Goal: Task Accomplishment & Management: Use online tool/utility

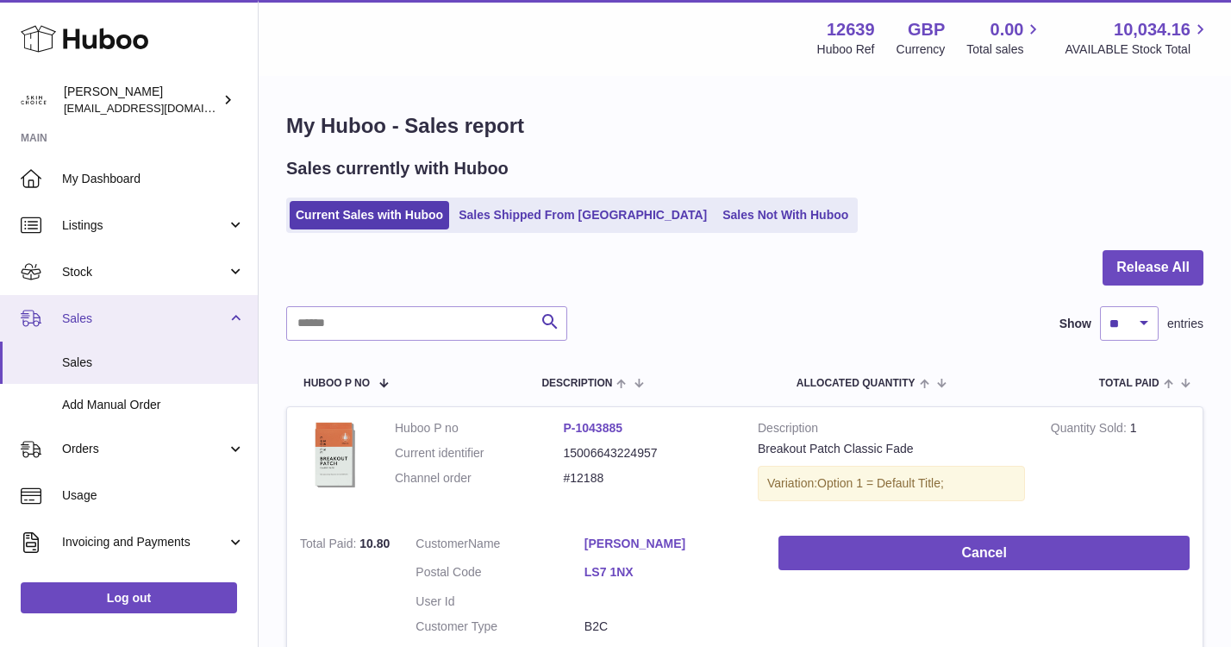
click at [142, 315] on span "Sales" at bounding box center [144, 318] width 165 height 16
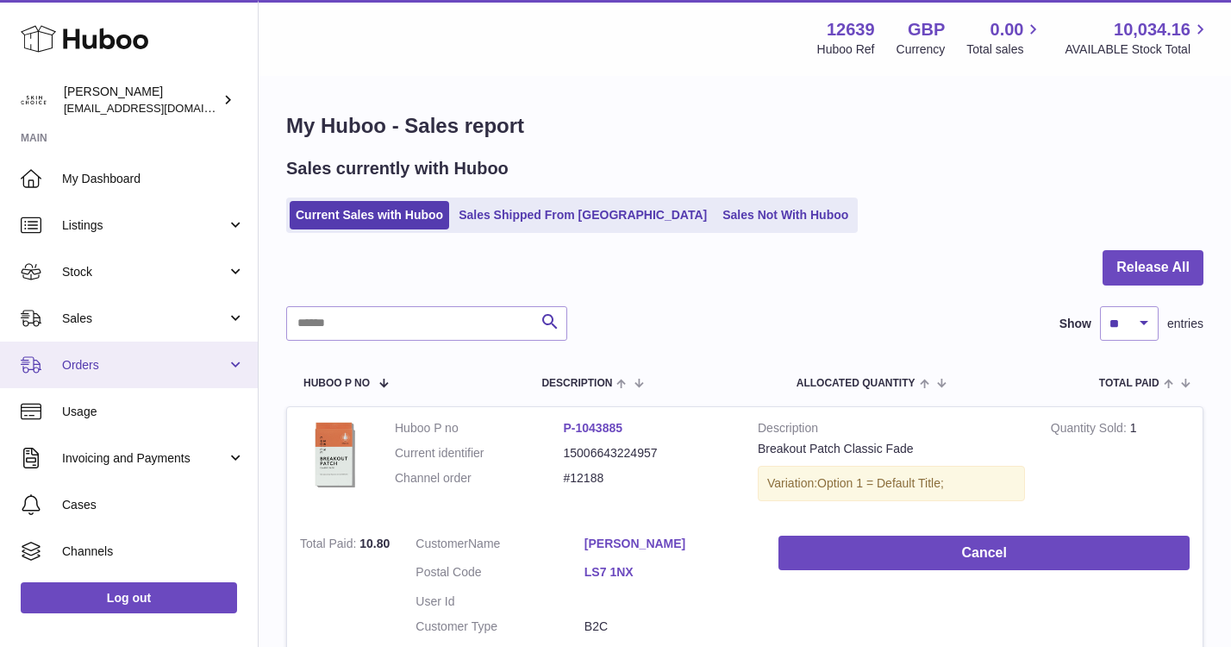
click at [125, 358] on span "Orders" at bounding box center [144, 365] width 165 height 16
click at [124, 386] on link "Orders" at bounding box center [129, 364] width 258 height 47
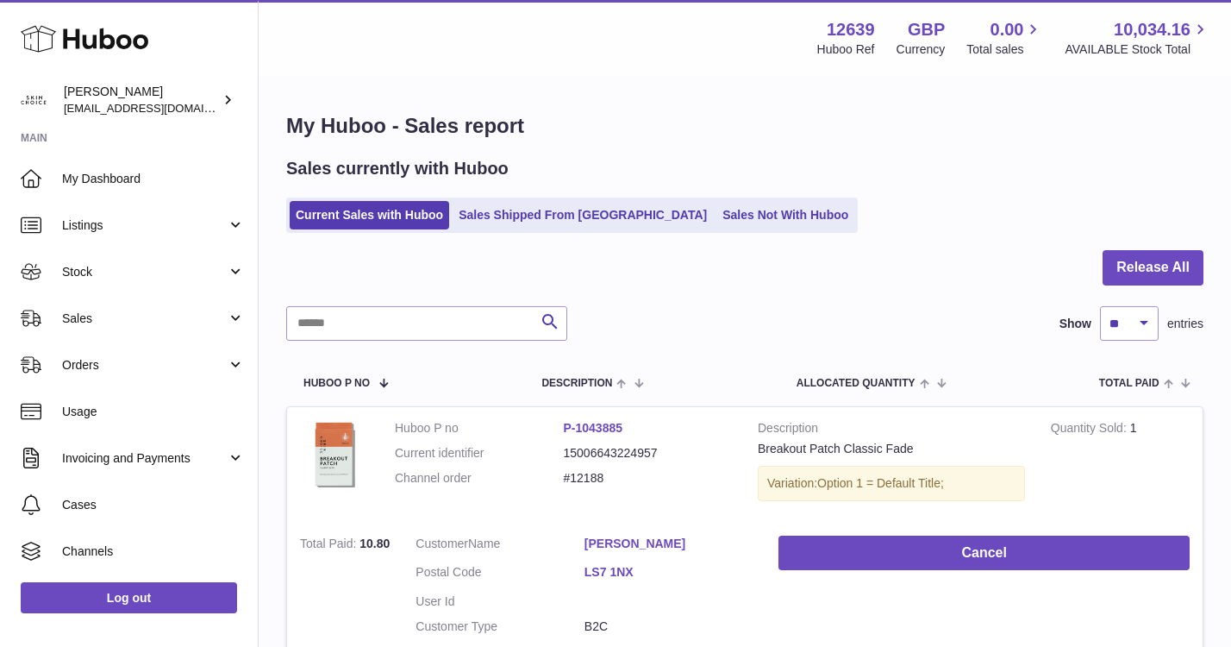
click at [124, 397] on ul "My Dashboard Listings Not with Huboo Listings with Huboo Bundles Stock Stock St…" at bounding box center [129, 411] width 258 height 512
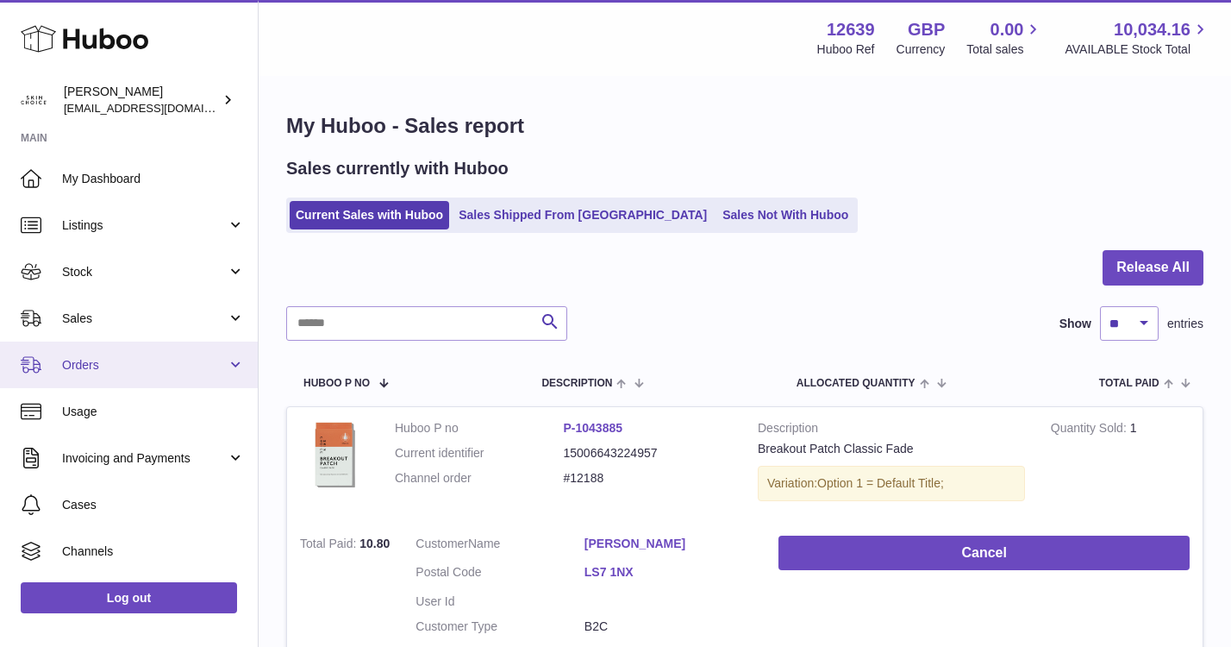
click at [128, 378] on link "Orders" at bounding box center [129, 364] width 258 height 47
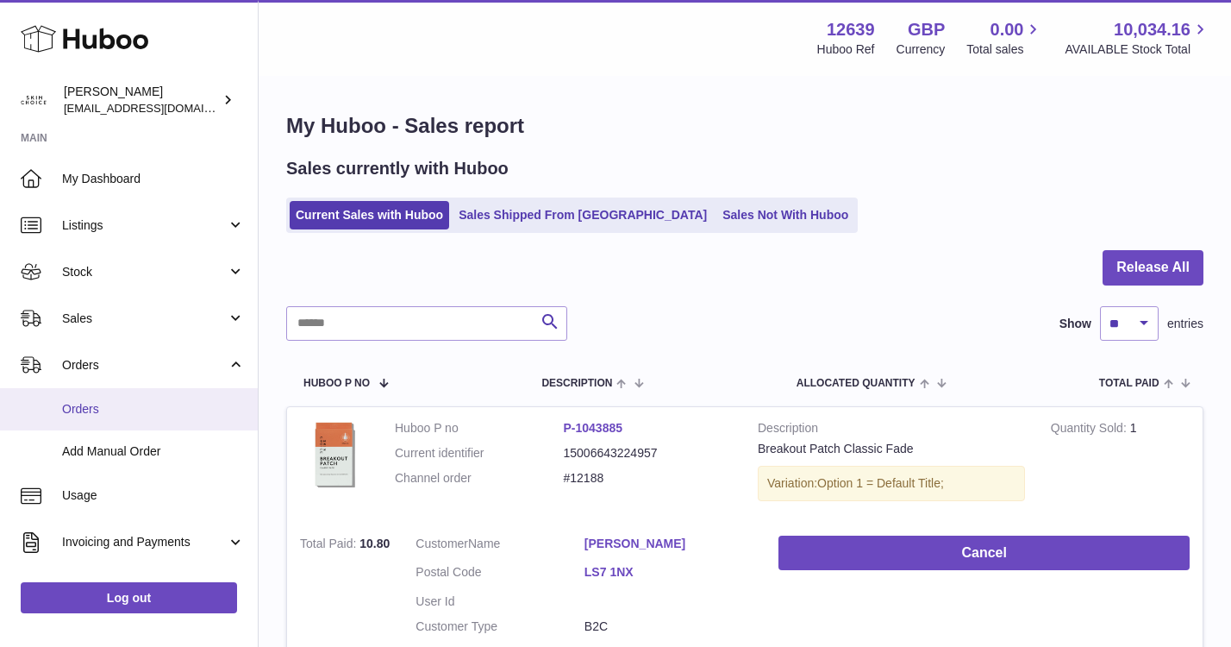
click at [128, 398] on link "Orders" at bounding box center [129, 409] width 258 height 42
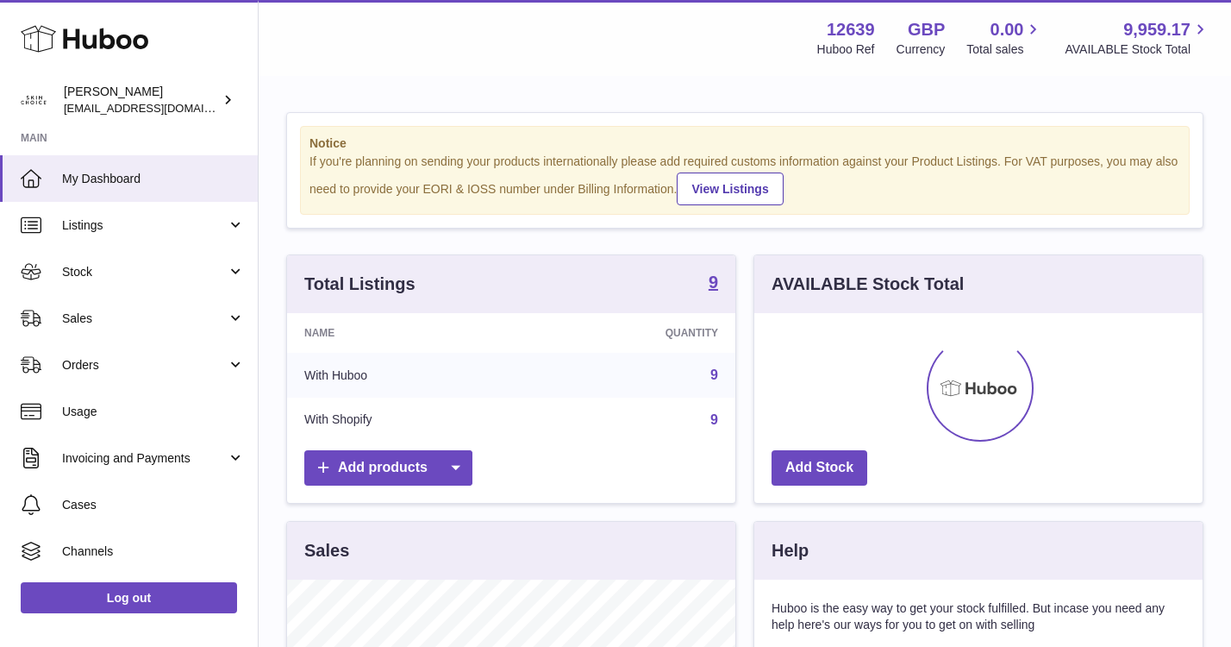
scroll to position [269, 448]
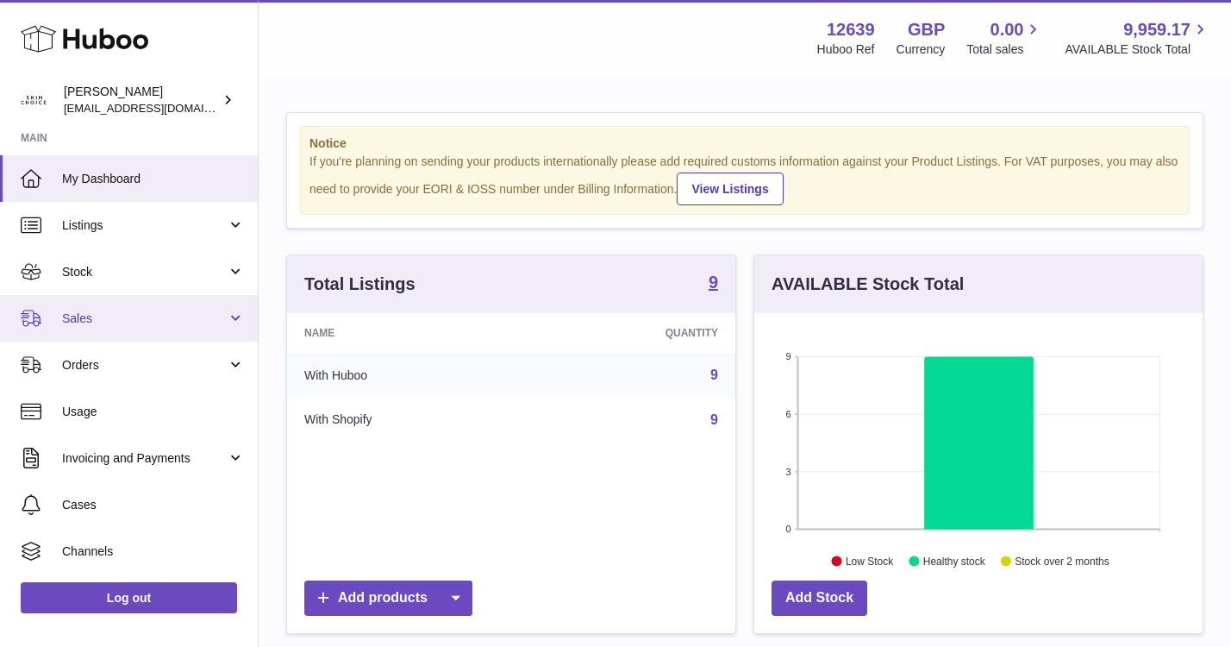
click at [151, 313] on span "Sales" at bounding box center [144, 318] width 165 height 16
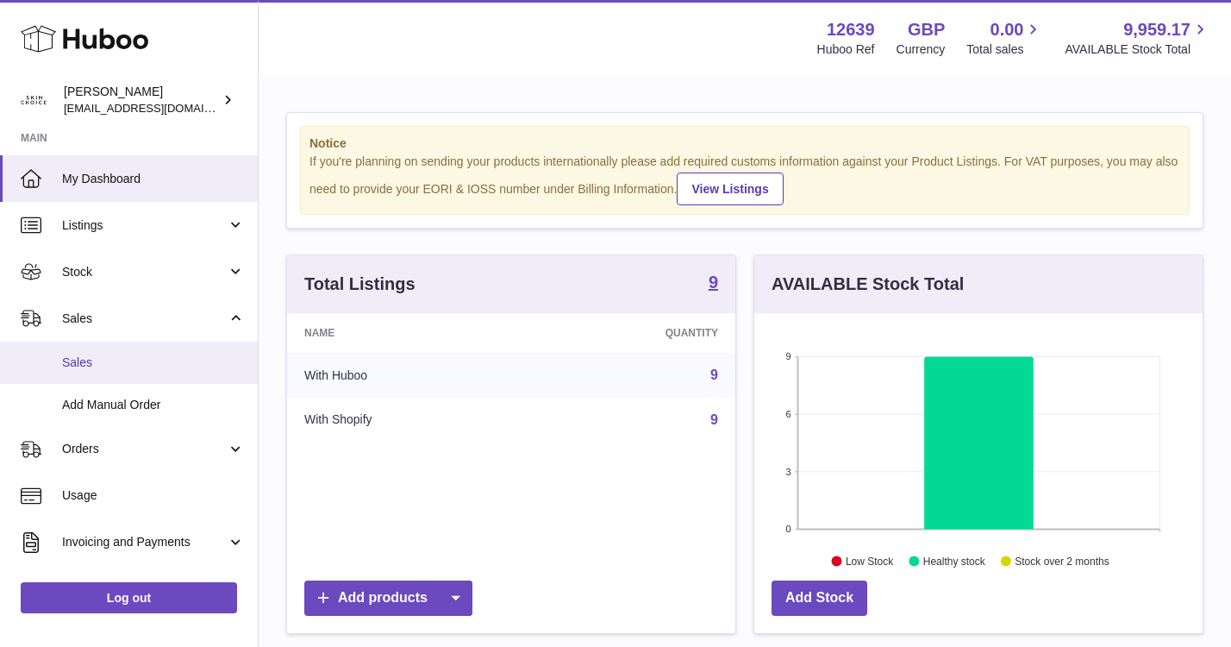
click at [138, 356] on span "Sales" at bounding box center [153, 362] width 183 height 16
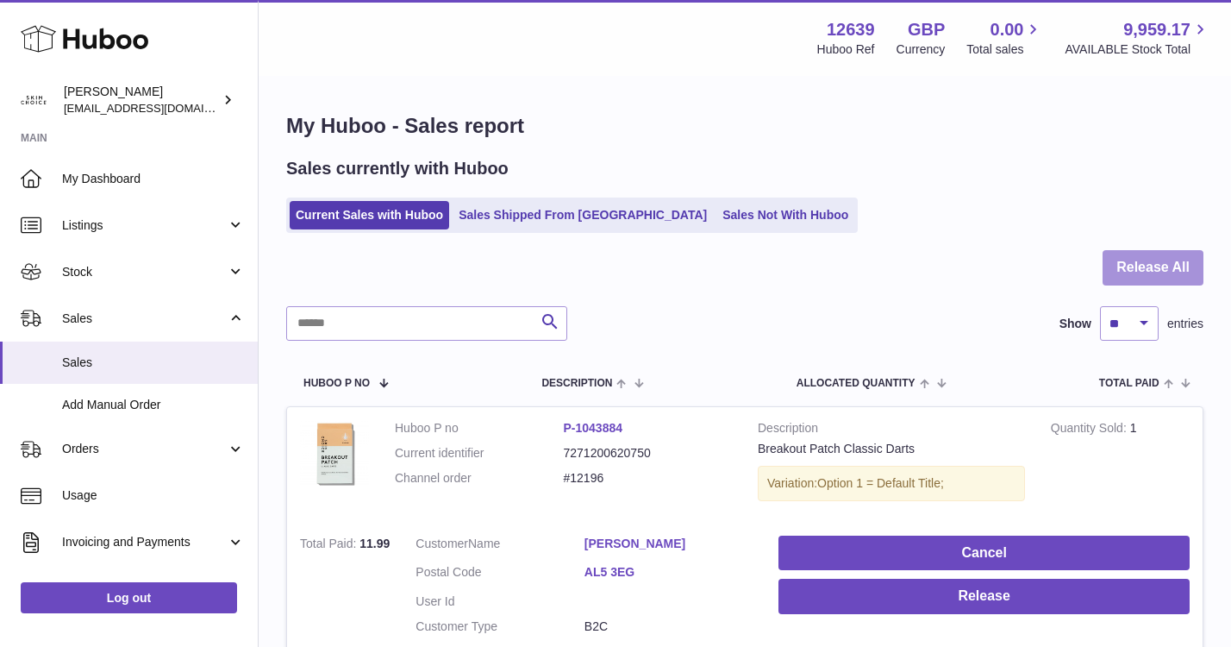
click at [1105, 268] on button "Release All" at bounding box center [1153, 267] width 101 height 35
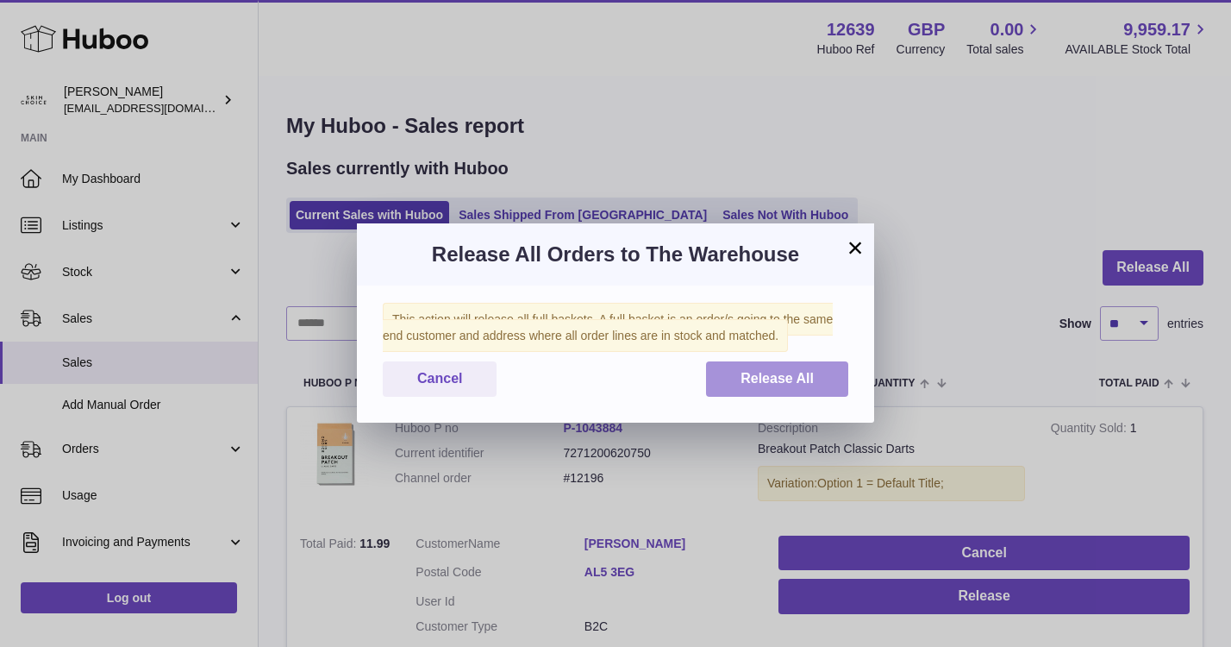
click at [757, 373] on span "Release All" at bounding box center [777, 378] width 73 height 15
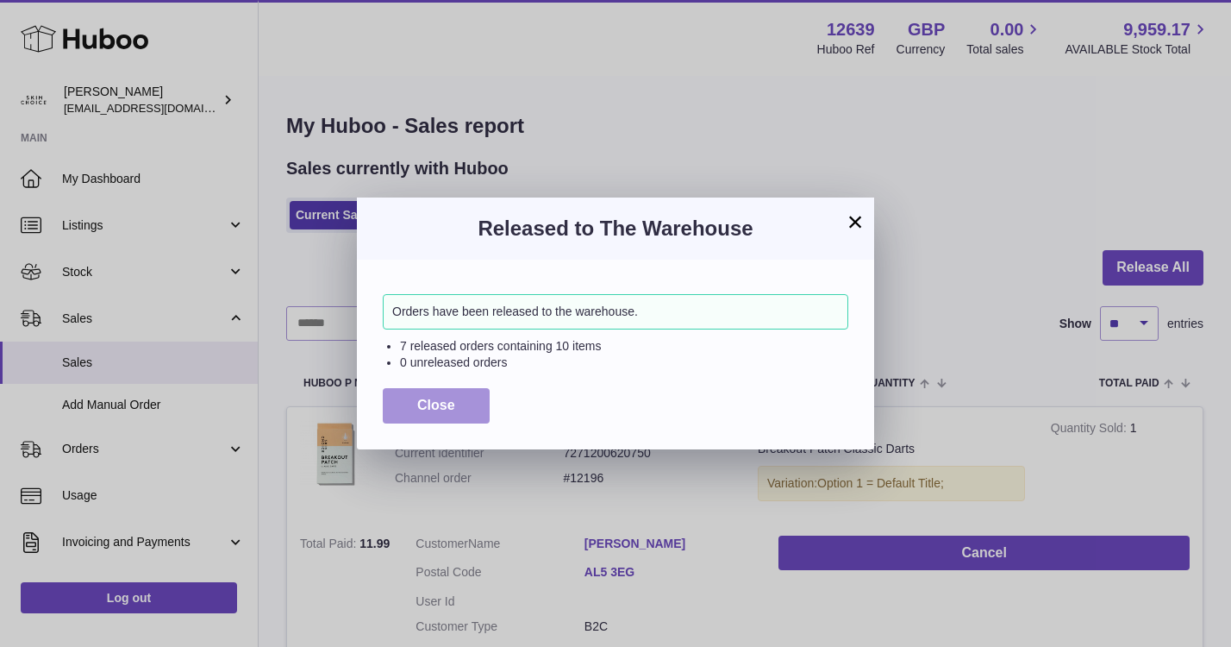
click at [456, 410] on button "Close" at bounding box center [436, 405] width 107 height 35
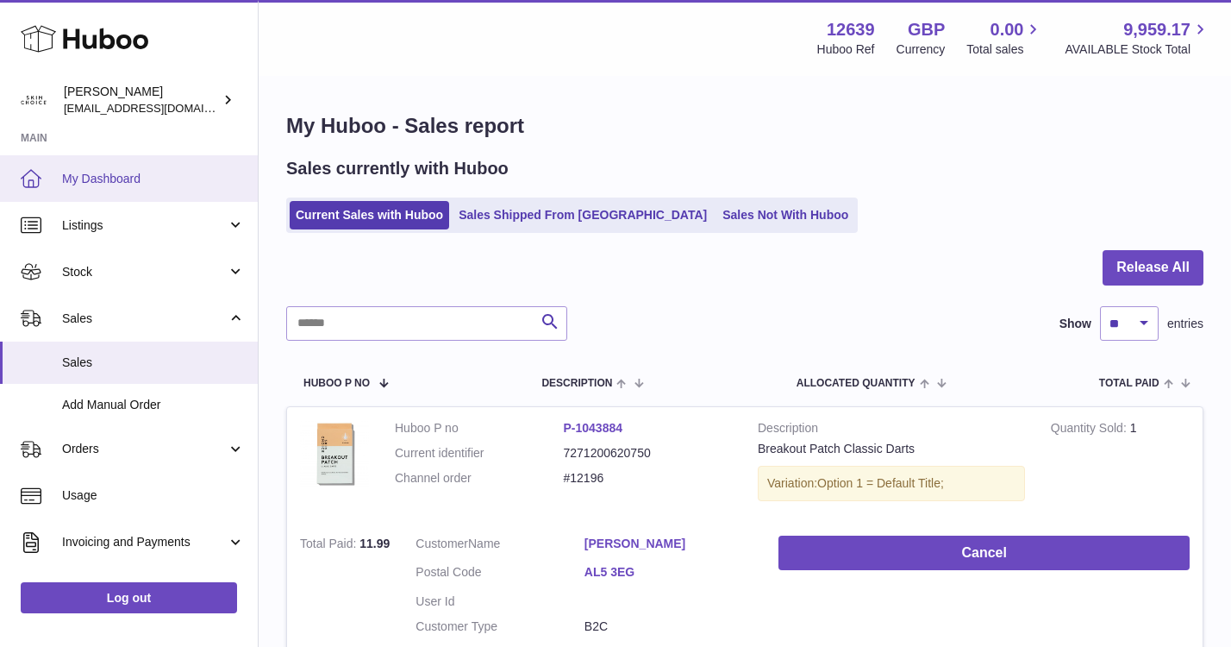
click at [127, 179] on span "My Dashboard" at bounding box center [153, 179] width 183 height 16
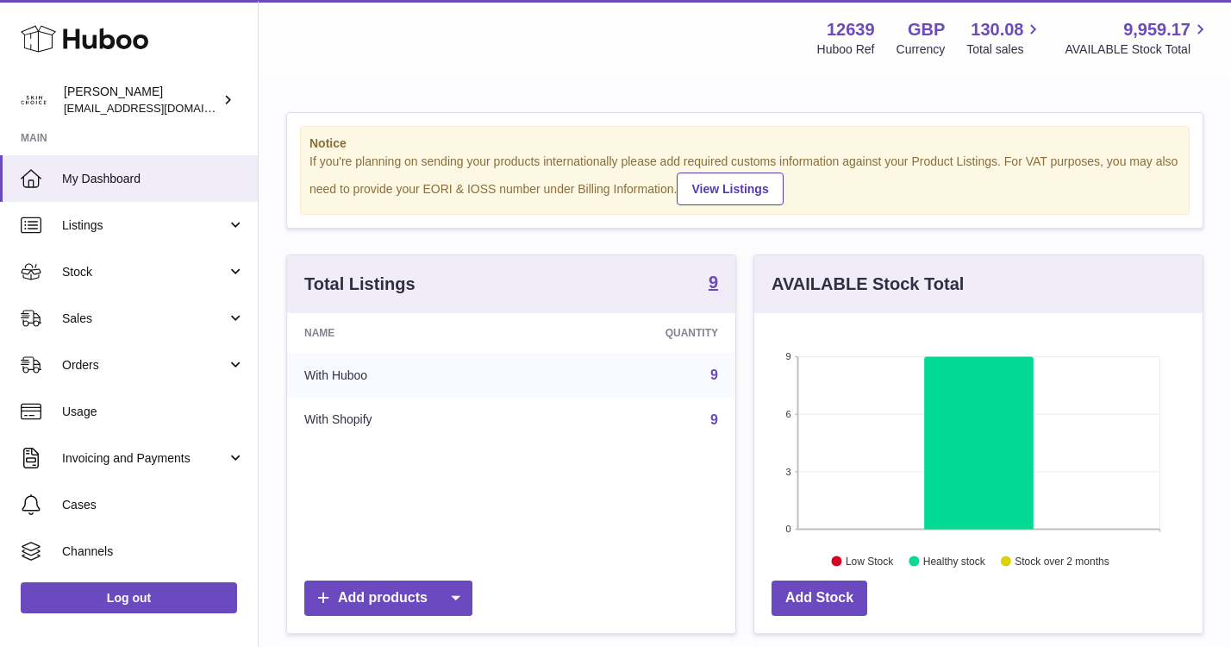
scroll to position [486, 0]
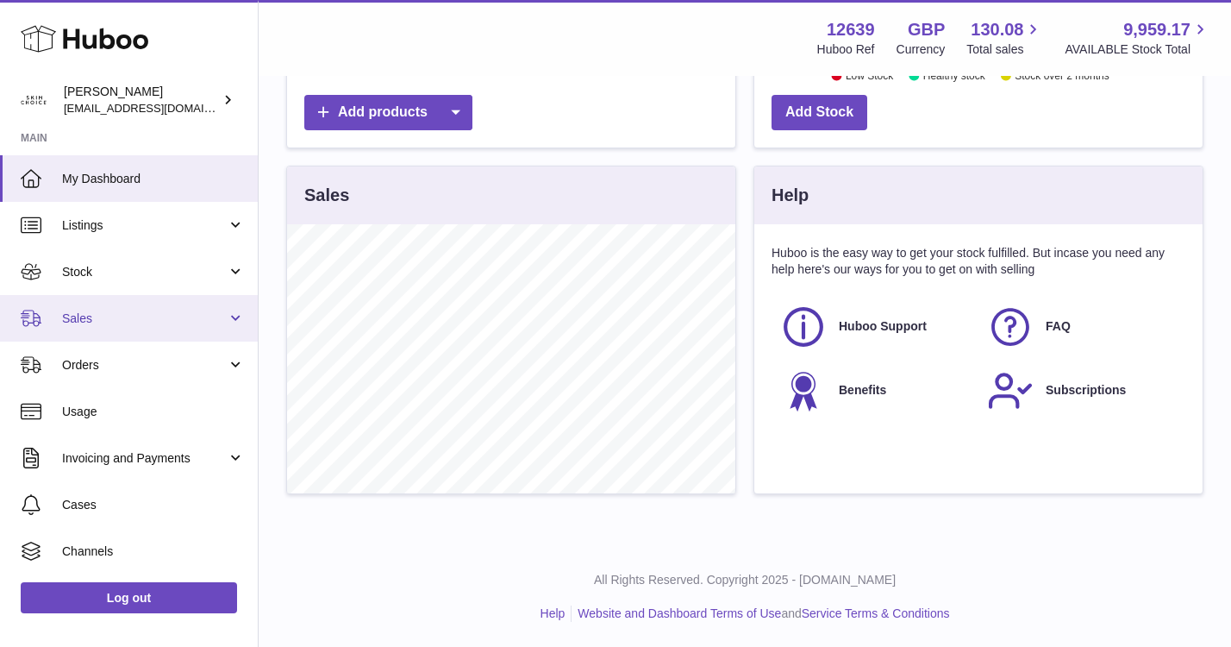
click at [141, 320] on span "Sales" at bounding box center [144, 318] width 165 height 16
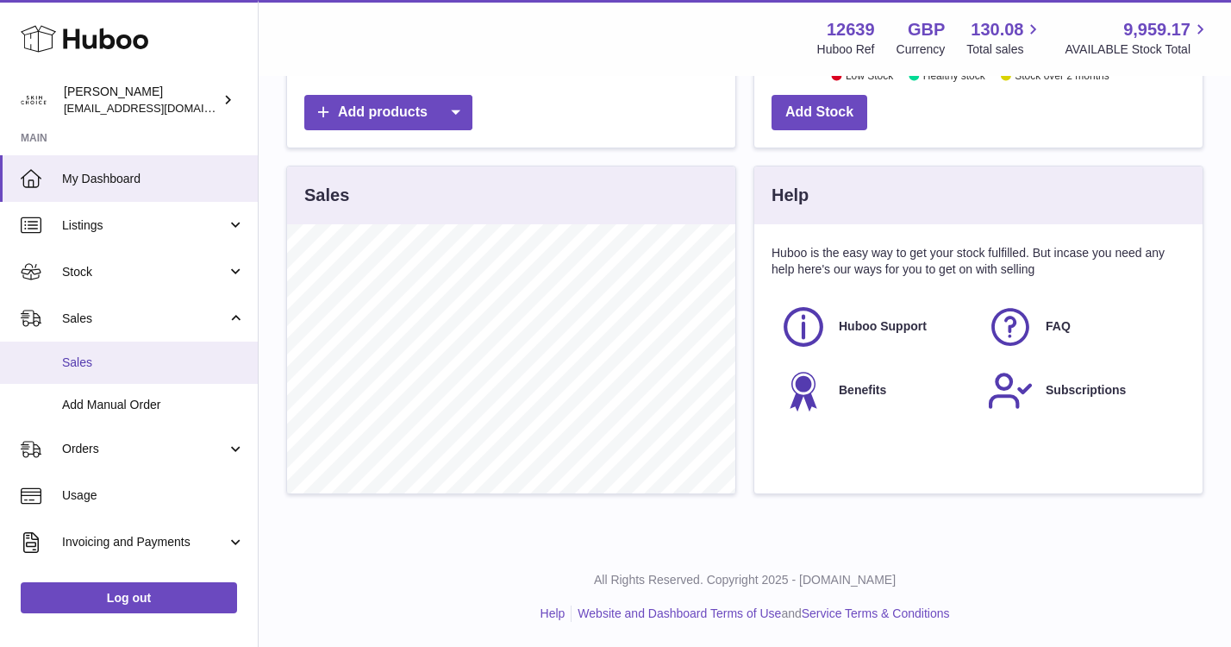
click at [137, 355] on span "Sales" at bounding box center [153, 362] width 183 height 16
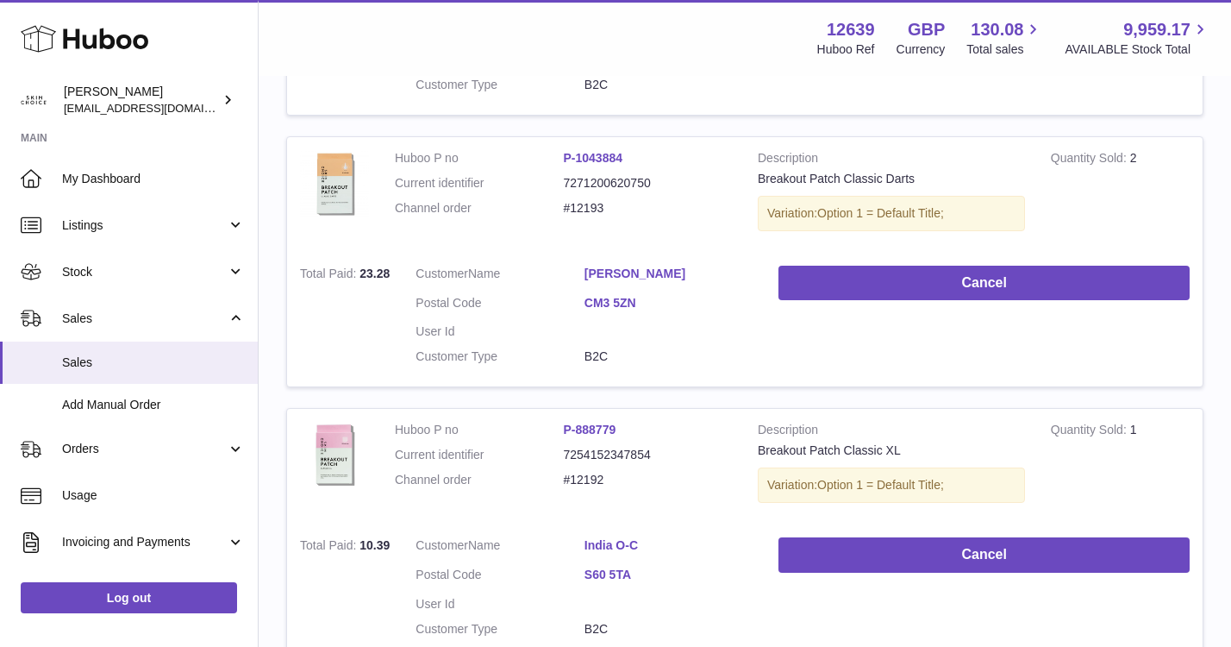
scroll to position [1650, 0]
